Goal: Task Accomplishment & Management: Manage account settings

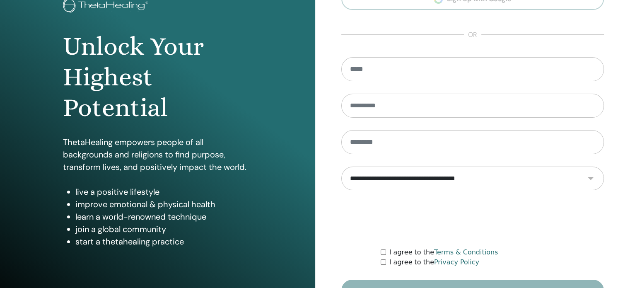
scroll to position [109, 0]
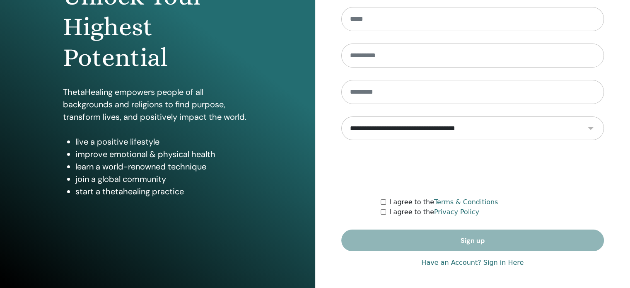
click at [467, 246] on form "**********" at bounding box center [472, 129] width 263 height 244
click at [467, 241] on form "**********" at bounding box center [472, 129] width 263 height 244
click at [475, 261] on link "Have an Account? Sign in Here" at bounding box center [472, 263] width 102 height 10
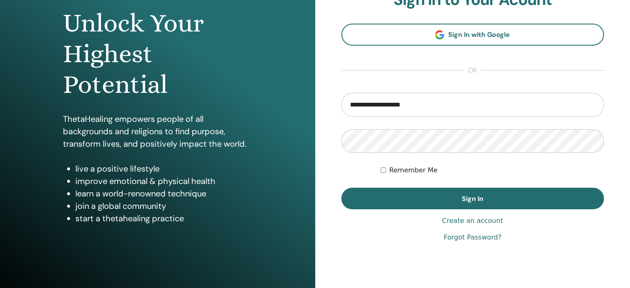
scroll to position [68, 0]
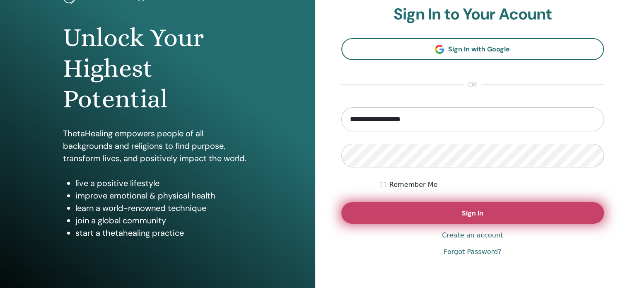
click at [476, 213] on span "Sign In" at bounding box center [473, 213] width 22 height 9
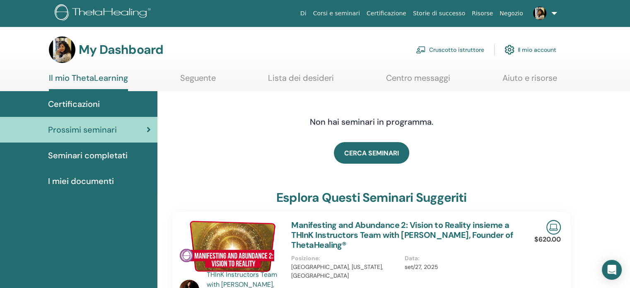
click at [555, 13] on link at bounding box center [543, 13] width 34 height 26
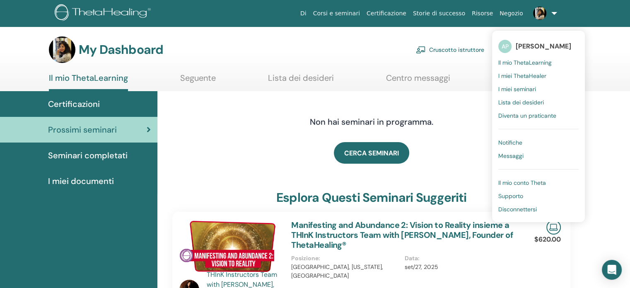
click at [525, 61] on span "Il mio ThetaLearning" at bounding box center [524, 62] width 53 height 7
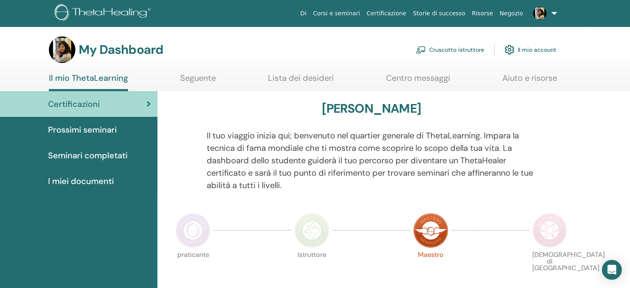
click at [464, 48] on link "Cruscotto istruttore" at bounding box center [450, 50] width 68 height 18
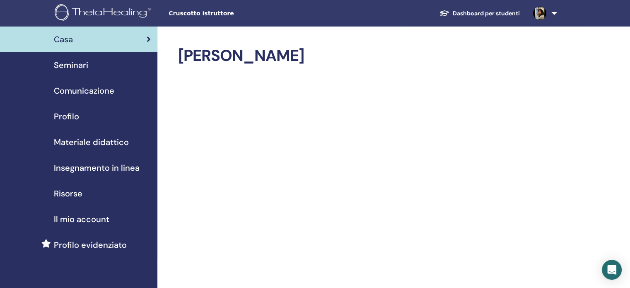
click at [97, 140] on span "Materiale didattico" at bounding box center [91, 142] width 75 height 12
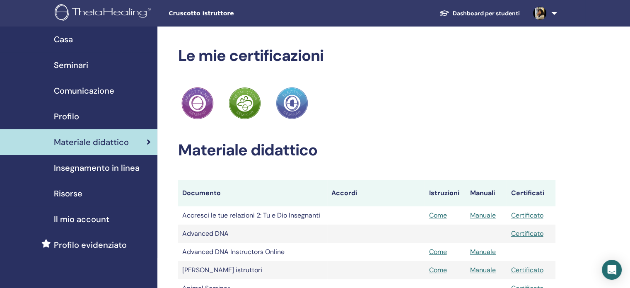
click at [89, 169] on span "Insegnamento in linea" at bounding box center [97, 167] width 86 height 12
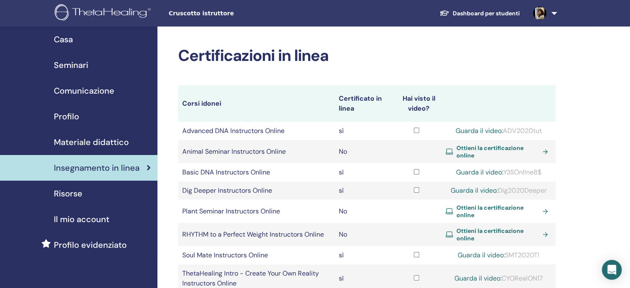
click at [77, 193] on span "Risorse" at bounding box center [68, 193] width 29 height 12
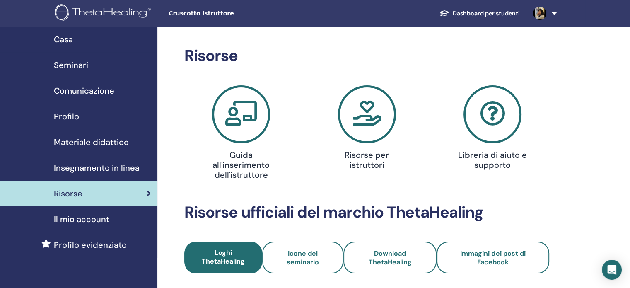
click at [71, 65] on span "Seminari" at bounding box center [71, 65] width 34 height 12
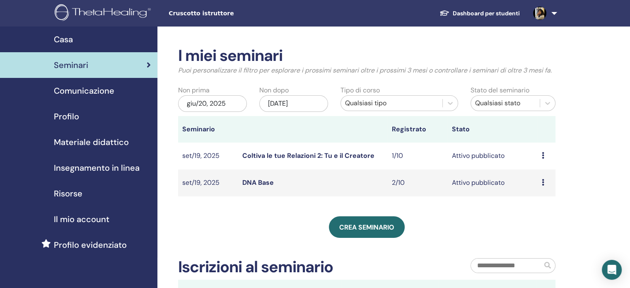
click at [542, 156] on icon at bounding box center [543, 155] width 2 height 7
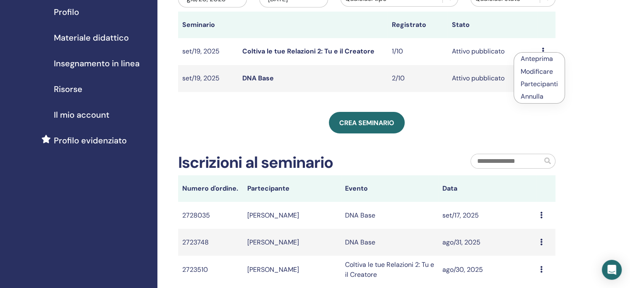
scroll to position [207, 0]
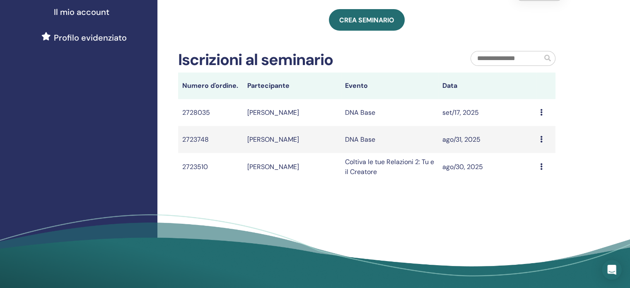
click at [542, 169] on icon at bounding box center [541, 166] width 2 height 7
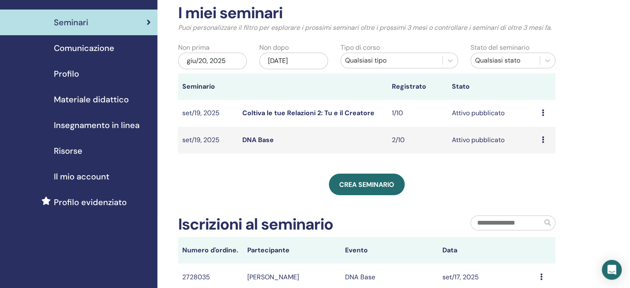
scroll to position [41, 0]
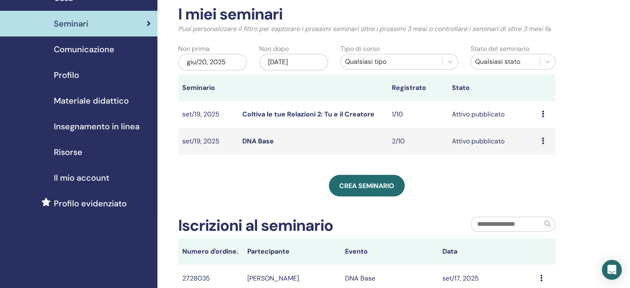
click at [278, 111] on link "Coltiva le tue Relazioni 2: Tu e il Creatore" at bounding box center [308, 114] width 132 height 9
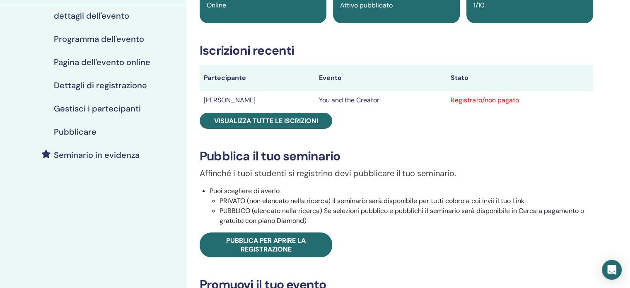
scroll to position [83, 0]
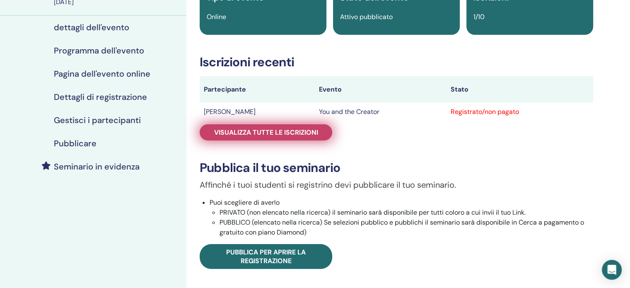
click at [276, 136] on span "Visualizza tutte le iscrizioni" at bounding box center [266, 132] width 104 height 9
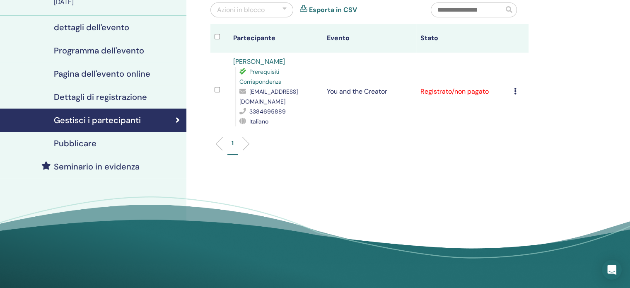
click at [517, 87] on div "Annulla registrazione Non autocertificare Contrassegna come pagato Contrassegna…" at bounding box center [519, 92] width 10 height 10
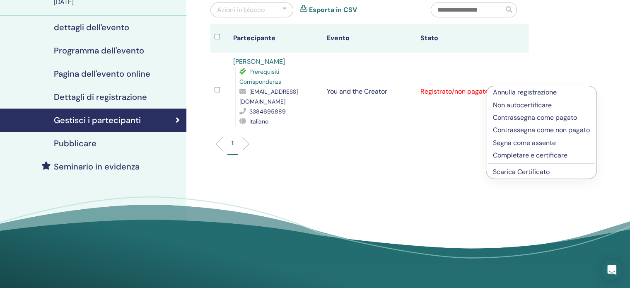
click at [518, 154] on p "Completare e certificare" at bounding box center [541, 155] width 97 height 10
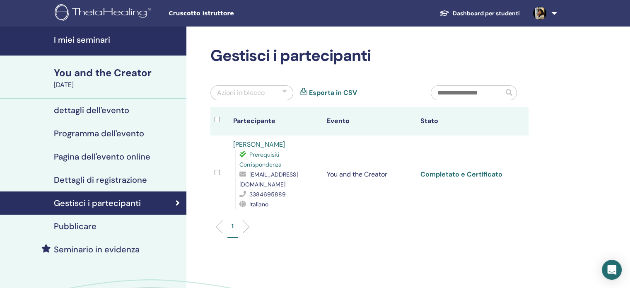
click at [468, 170] on link "Completato e Certificato" at bounding box center [461, 174] width 82 height 9
click at [129, 205] on h4 "Gestisci i partecipanti" at bounding box center [97, 203] width 87 height 10
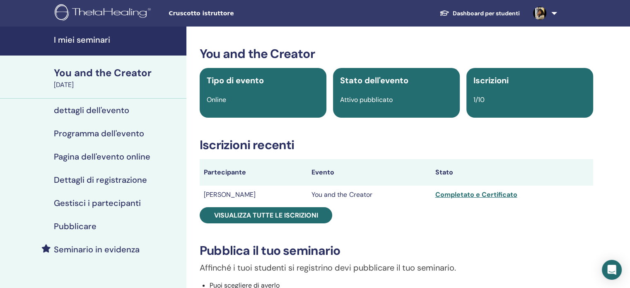
click at [83, 205] on h4 "Gestisci i partecipanti" at bounding box center [97, 203] width 87 height 10
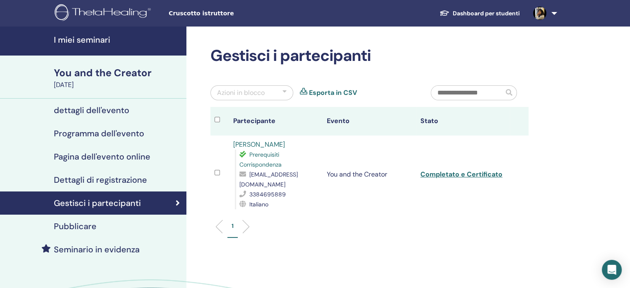
click at [209, 14] on span "Cruscotto istruttore" at bounding box center [230, 13] width 124 height 9
